Goal: Task Accomplishment & Management: Manage account settings

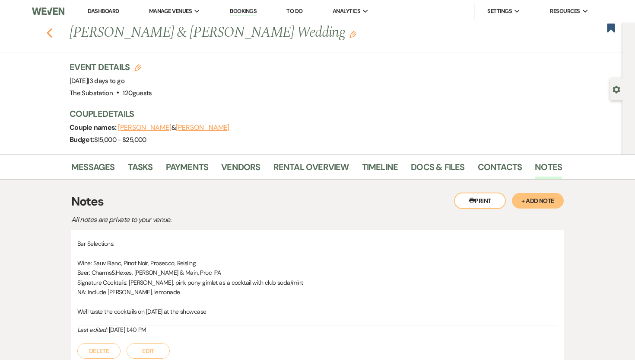
click at [49, 29] on icon "Previous" at bounding box center [49, 33] width 6 height 10
select select "5"
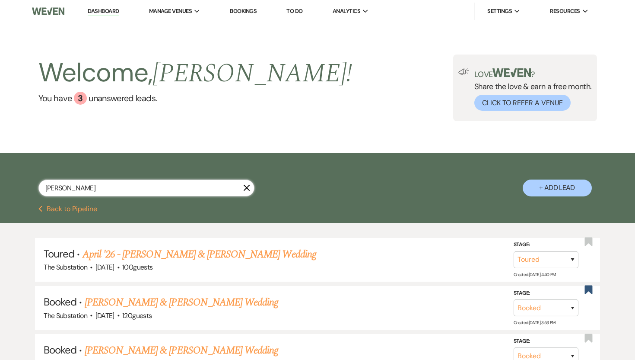
click at [77, 183] on input "[PERSON_NAME]" at bounding box center [146, 187] width 216 height 17
type input "l"
type input "[PERSON_NAME]"
select select "8"
select select "7"
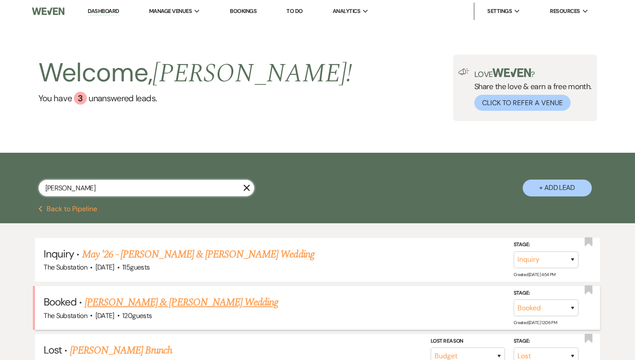
type input "[PERSON_NAME]"
click at [115, 311] on span "[DATE]" at bounding box center [105, 315] width 19 height 9
click at [128, 305] on link "[PERSON_NAME] & [PERSON_NAME] Wedding" at bounding box center [182, 302] width 194 height 16
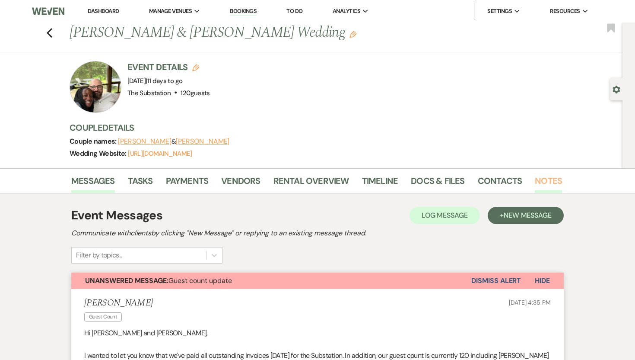
click at [536, 180] on link "Notes" at bounding box center [548, 183] width 27 height 19
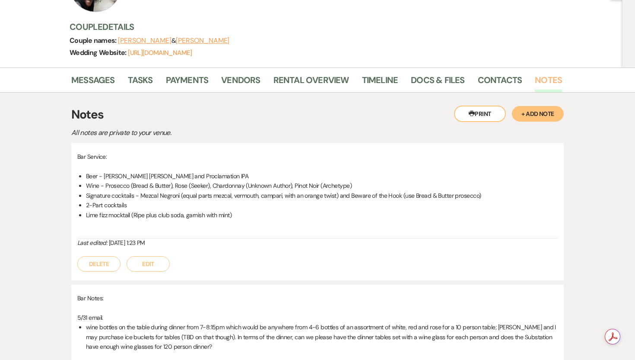
scroll to position [108, 0]
